Goal: Information Seeking & Learning: Learn about a topic

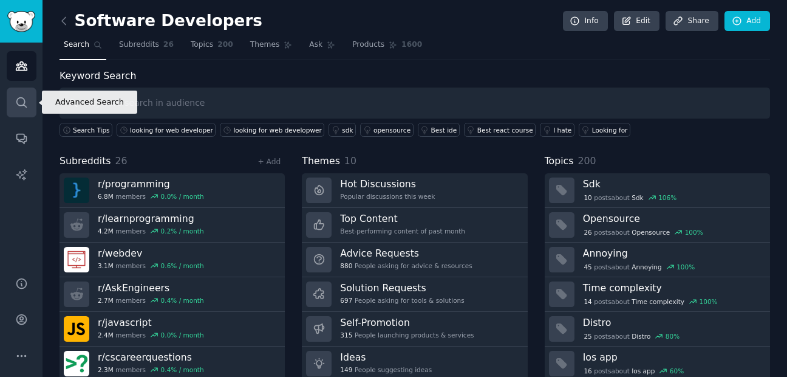
click at [12, 94] on link "Search" at bounding box center [22, 102] width 30 height 30
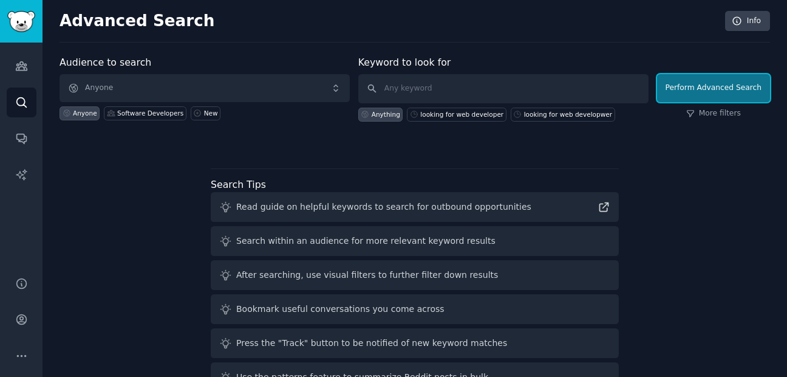
click at [717, 97] on button "Perform Advanced Search" at bounding box center [713, 88] width 113 height 28
click at [493, 89] on input "text" at bounding box center [503, 88] width 290 height 29
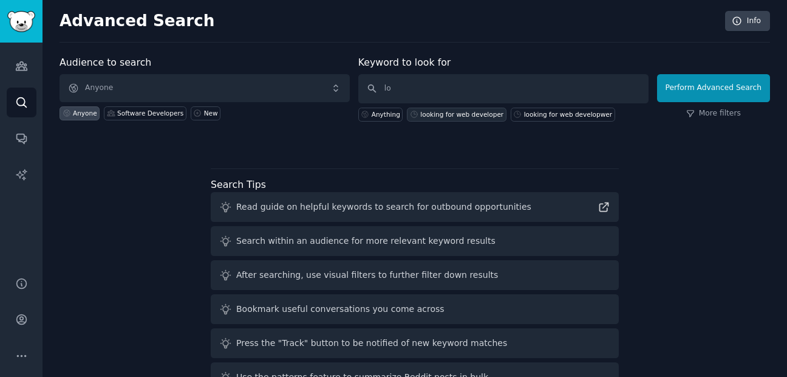
click at [465, 115] on div "looking for web developer" at bounding box center [461, 114] width 83 height 9
type input "looking for web developer"
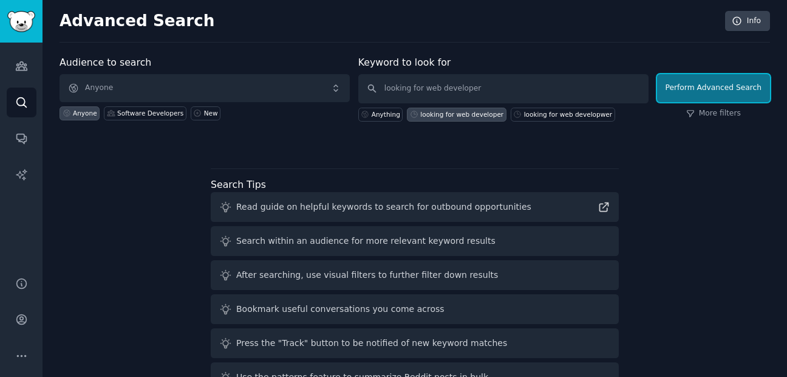
click at [697, 89] on button "Perform Advanced Search" at bounding box center [713, 88] width 113 height 28
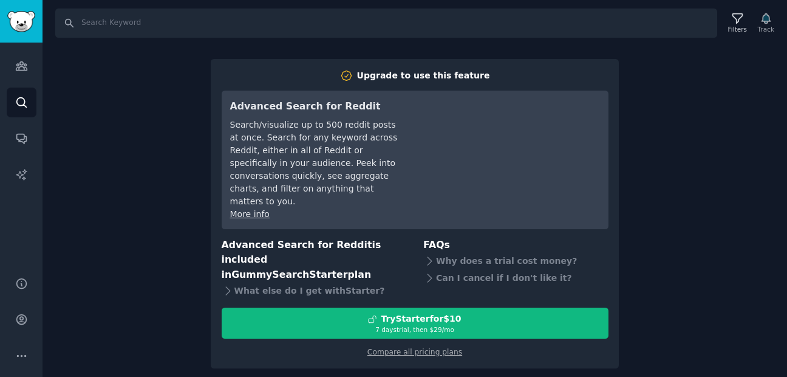
click at [128, 278] on div "Search Filters Track Upgrade to use this feature Advanced Search for Reddit Sea…" at bounding box center [415, 188] width 745 height 377
click at [31, 69] on link "Audiences" at bounding box center [22, 66] width 30 height 30
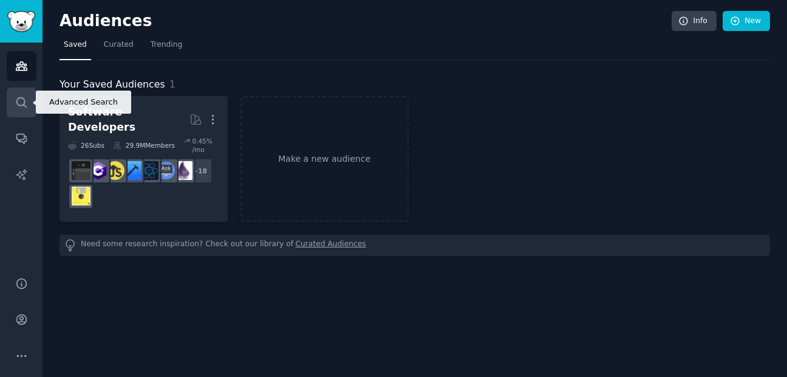
click at [33, 112] on link "Search" at bounding box center [22, 102] width 30 height 30
